Goal: Task Accomplishment & Management: Use online tool/utility

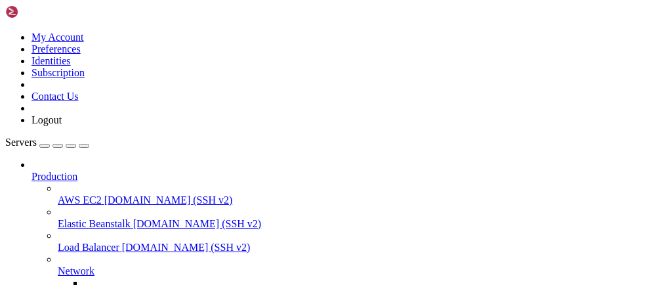
click at [77, 171] on span "Production" at bounding box center [54, 176] width 46 height 11
click at [146, 159] on div at bounding box center [343, 165] width 625 height 12
click at [31, 171] on icon at bounding box center [31, 171] width 0 height 0
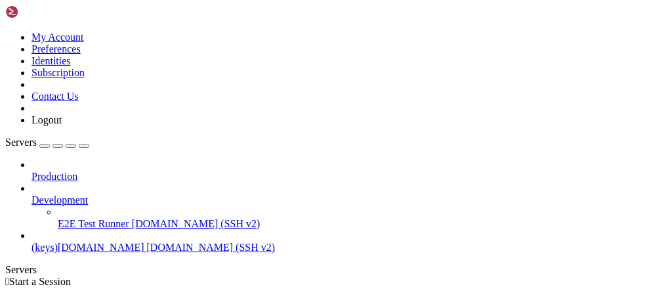
click at [31, 194] on icon at bounding box center [31, 194] width 0 height 0
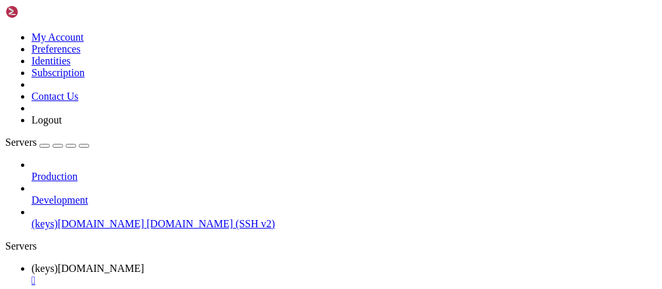
scroll to position [459, 0]
click at [84, 197] on span " DOCUMENTOS" at bounding box center [45, 202] width 77 height 11
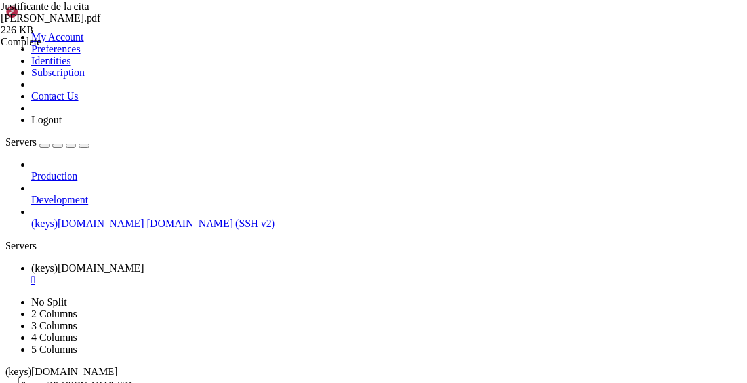
scroll to position [525, 0]
click at [94, 269] on span " [PERSON_NAME]" at bounding box center [50, 274] width 87 height 11
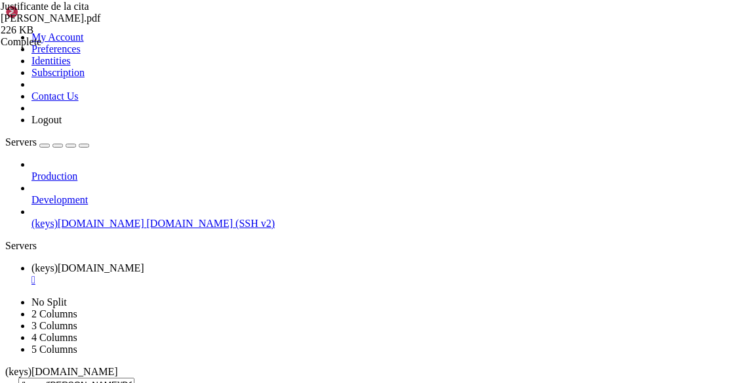
click at [94, 269] on span " [PERSON_NAME]" at bounding box center [50, 274] width 87 height 11
click at [10, 288] on icon "button" at bounding box center [10, 388] width 0 height 0
click at [142, 288] on div "submit" at bounding box center [142, 388] width 0 height 0
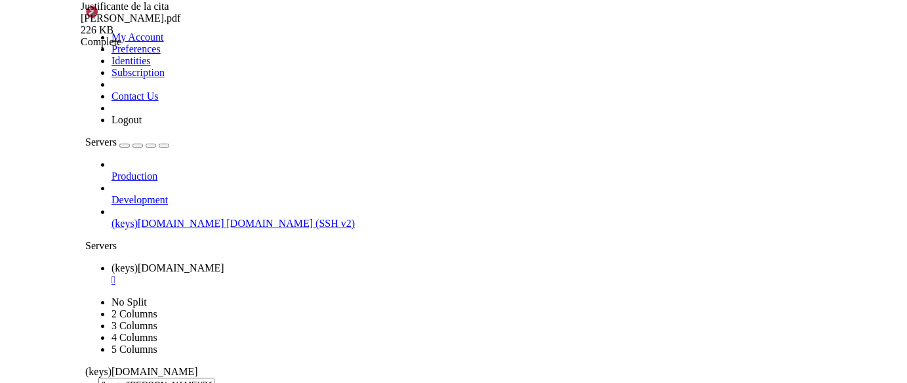
scroll to position [1017, 0]
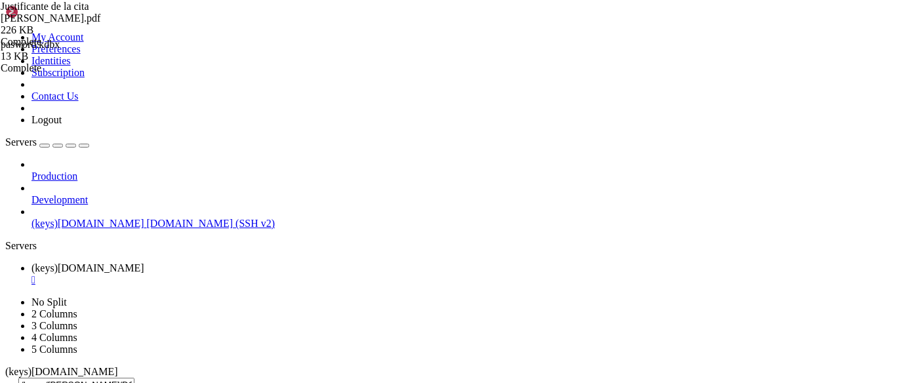
scroll to position [492, 0]
click at [10, 288] on icon "button" at bounding box center [10, 388] width 0 height 0
click at [142, 288] on div "submit" at bounding box center [142, 388] width 0 height 0
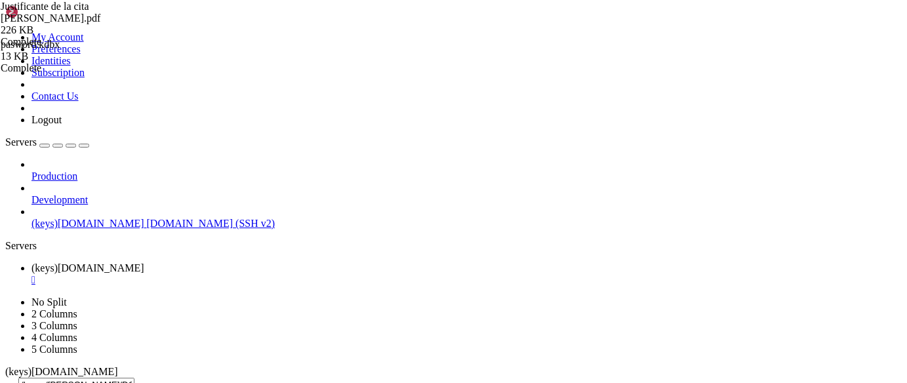
click at [10, 288] on icon "button" at bounding box center [10, 388] width 0 height 0
click at [73, 288] on span " DESCARGAS" at bounding box center [40, 304] width 66 height 11
type input "/home/[PERSON_NAME]/DESCARGAS"
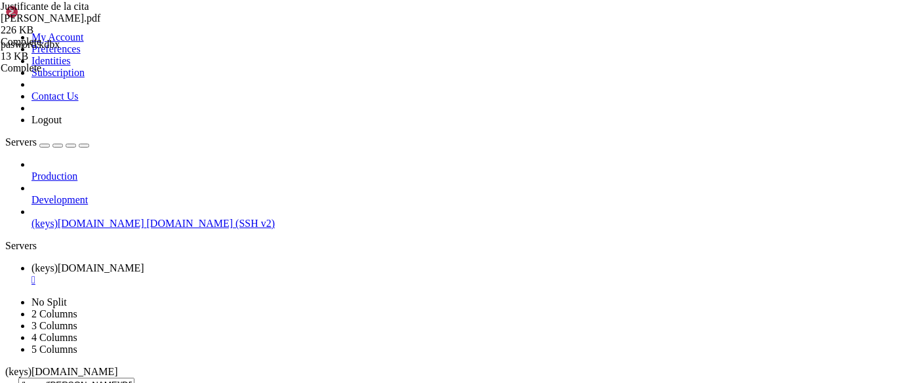
scroll to position [0, 0]
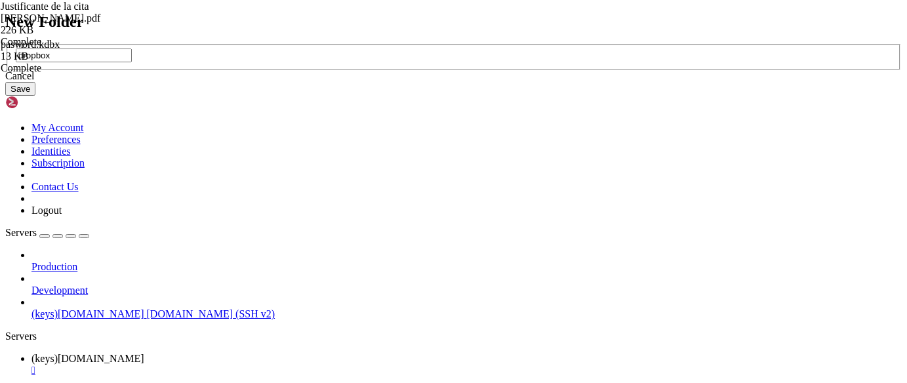
type input "dropbox"
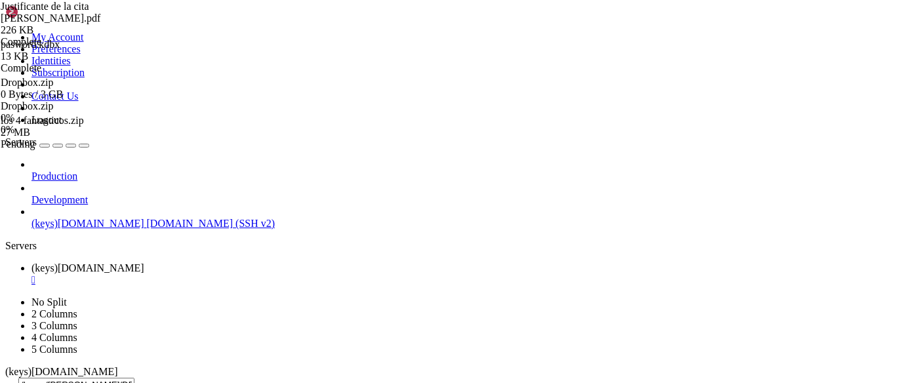
click at [142, 288] on div "submit" at bounding box center [142, 388] width 0 height 0
click at [10, 288] on div "button" at bounding box center [10, 388] width 0 height 0
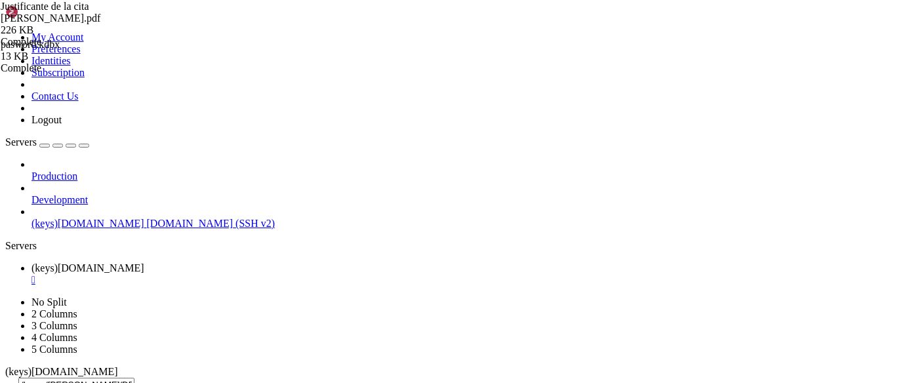
click at [10, 288] on icon "button" at bounding box center [10, 388] width 0 height 0
click at [61, 240] on span " Filebrowser" at bounding box center [34, 245] width 54 height 11
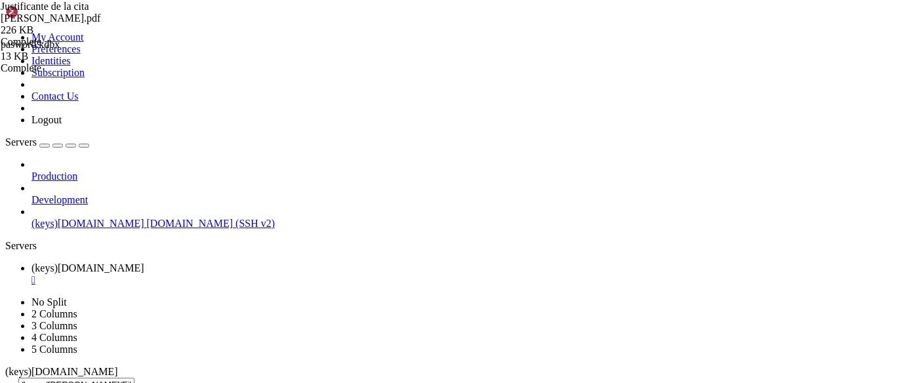
click at [10, 288] on icon "button" at bounding box center [10, 388] width 0 height 0
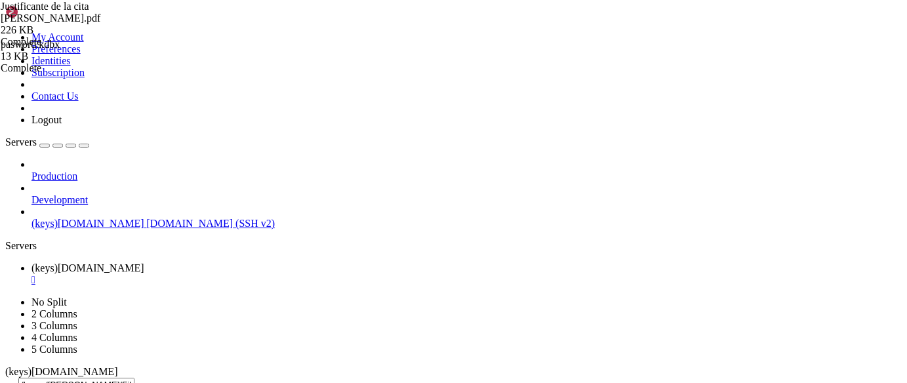
click at [10, 288] on div "button" at bounding box center [10, 388] width 0 height 0
type input "/home/[PERSON_NAME]/Filebrowser"
